Goal: Find specific page/section: Find specific page/section

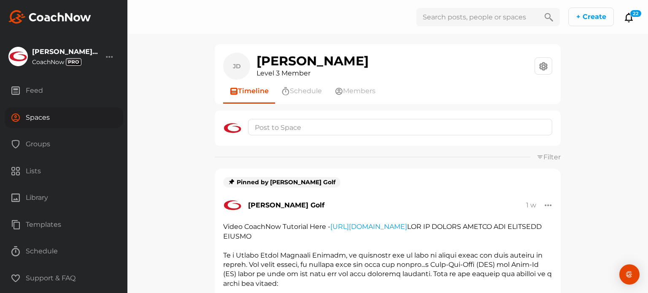
drag, startPoint x: 40, startPoint y: 117, endPoint x: 70, endPoint y: 115, distance: 29.2
click at [40, 117] on div "Spaces" at bounding box center [64, 117] width 118 height 21
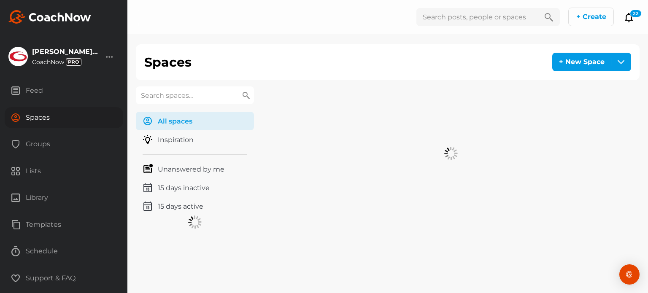
click at [174, 94] on input "text" at bounding box center [195, 95] width 118 height 18
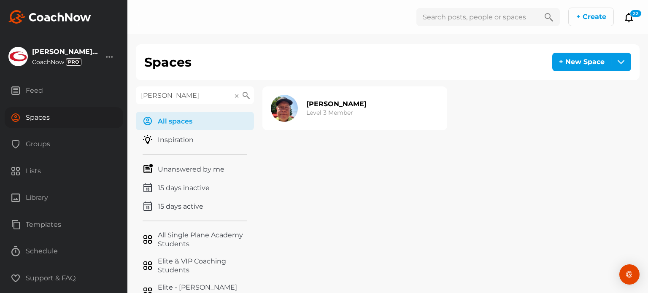
type input "[PERSON_NAME]"
click at [331, 103] on h2 "[PERSON_NAME]" at bounding box center [336, 104] width 60 height 9
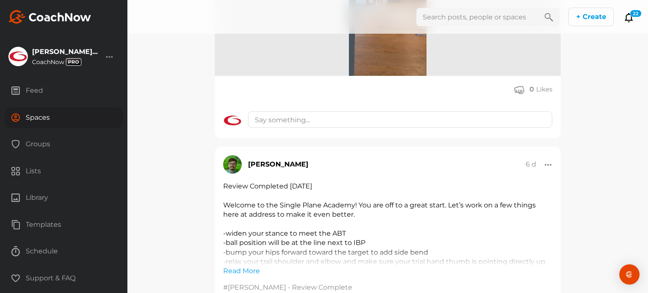
scroll to position [1265, 0]
